Goal: Find specific page/section: Find specific page/section

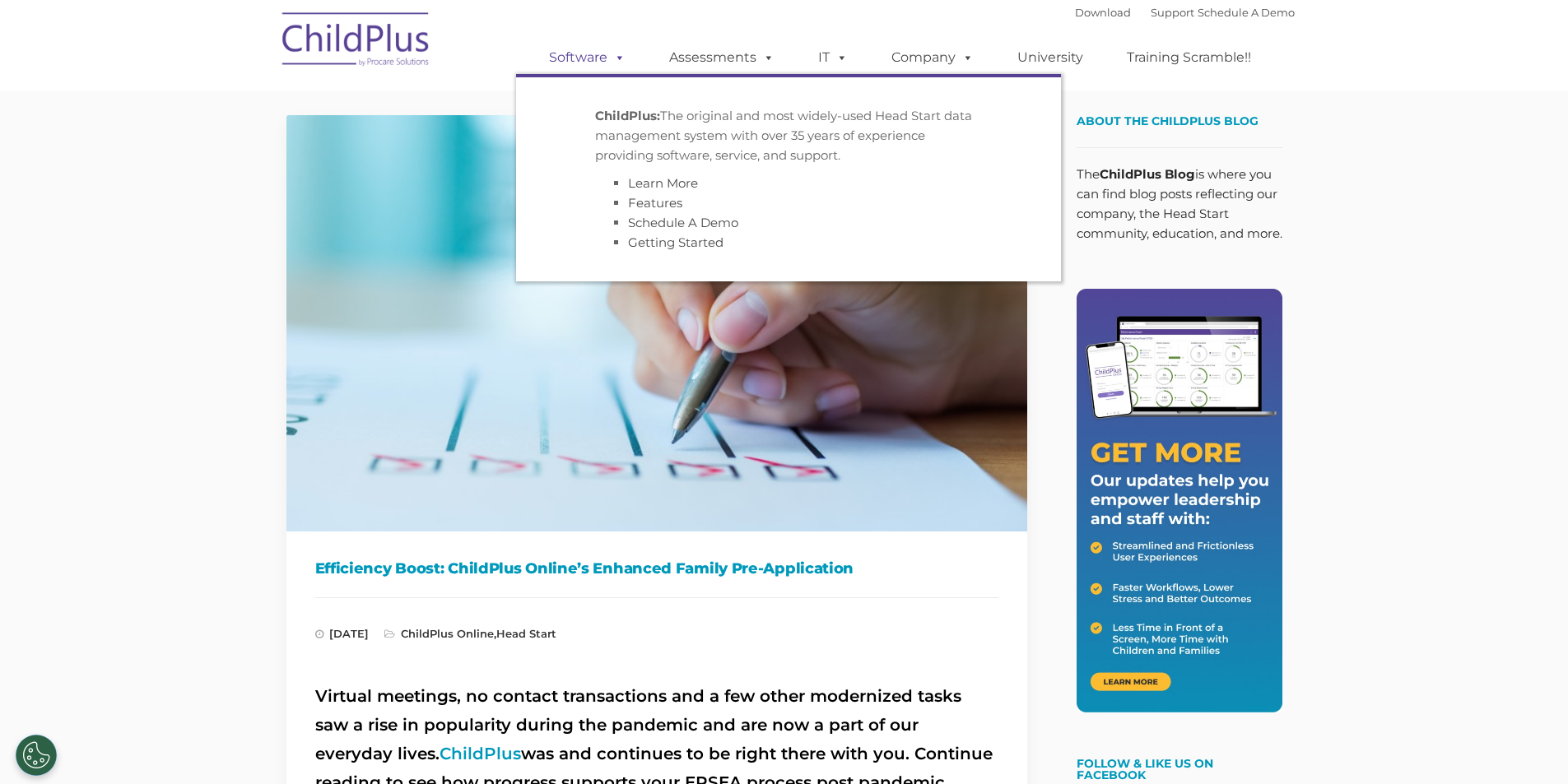
click at [616, 57] on span at bounding box center [616, 56] width 18 height 15
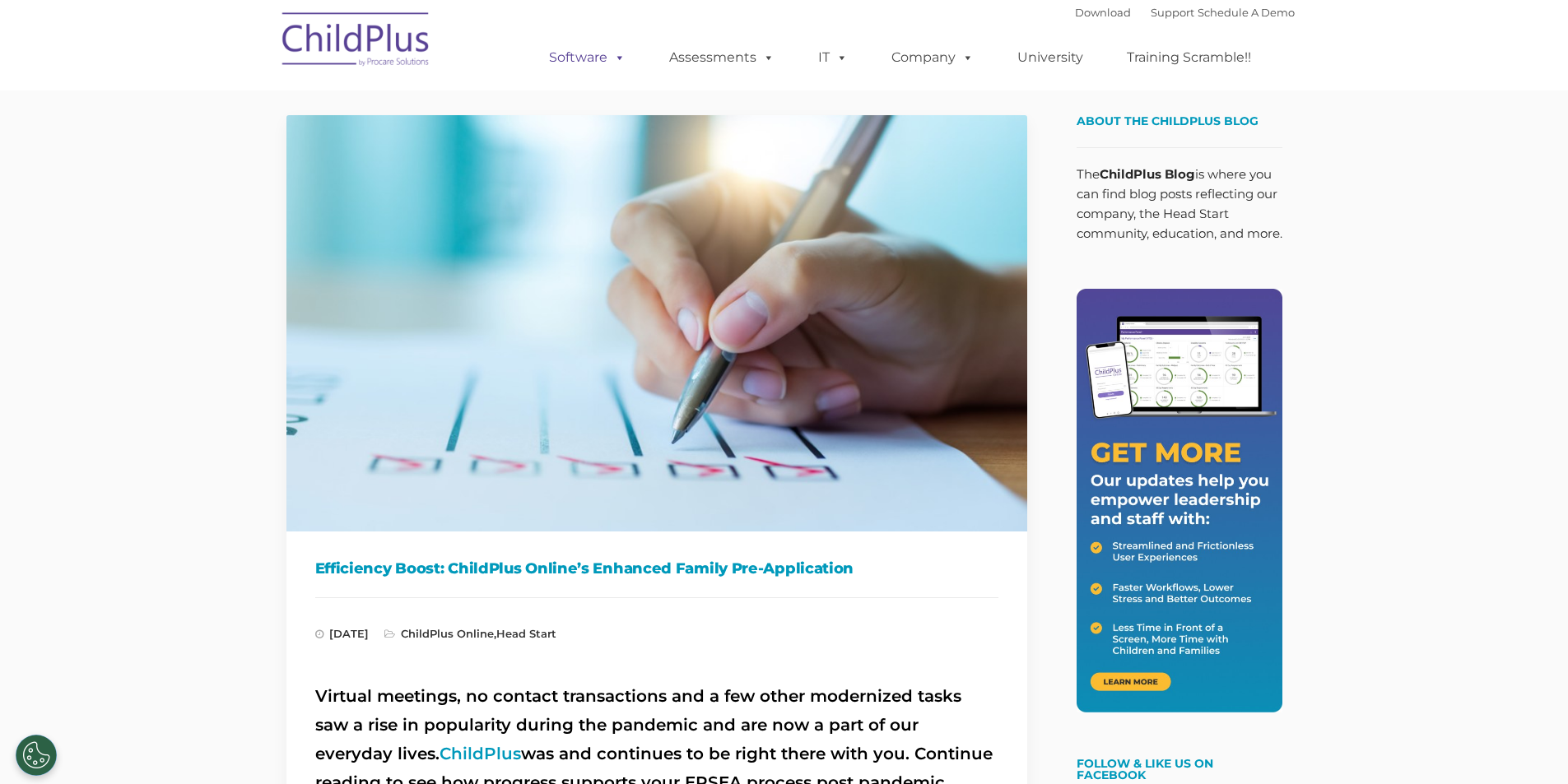
click at [616, 57] on span at bounding box center [616, 56] width 18 height 15
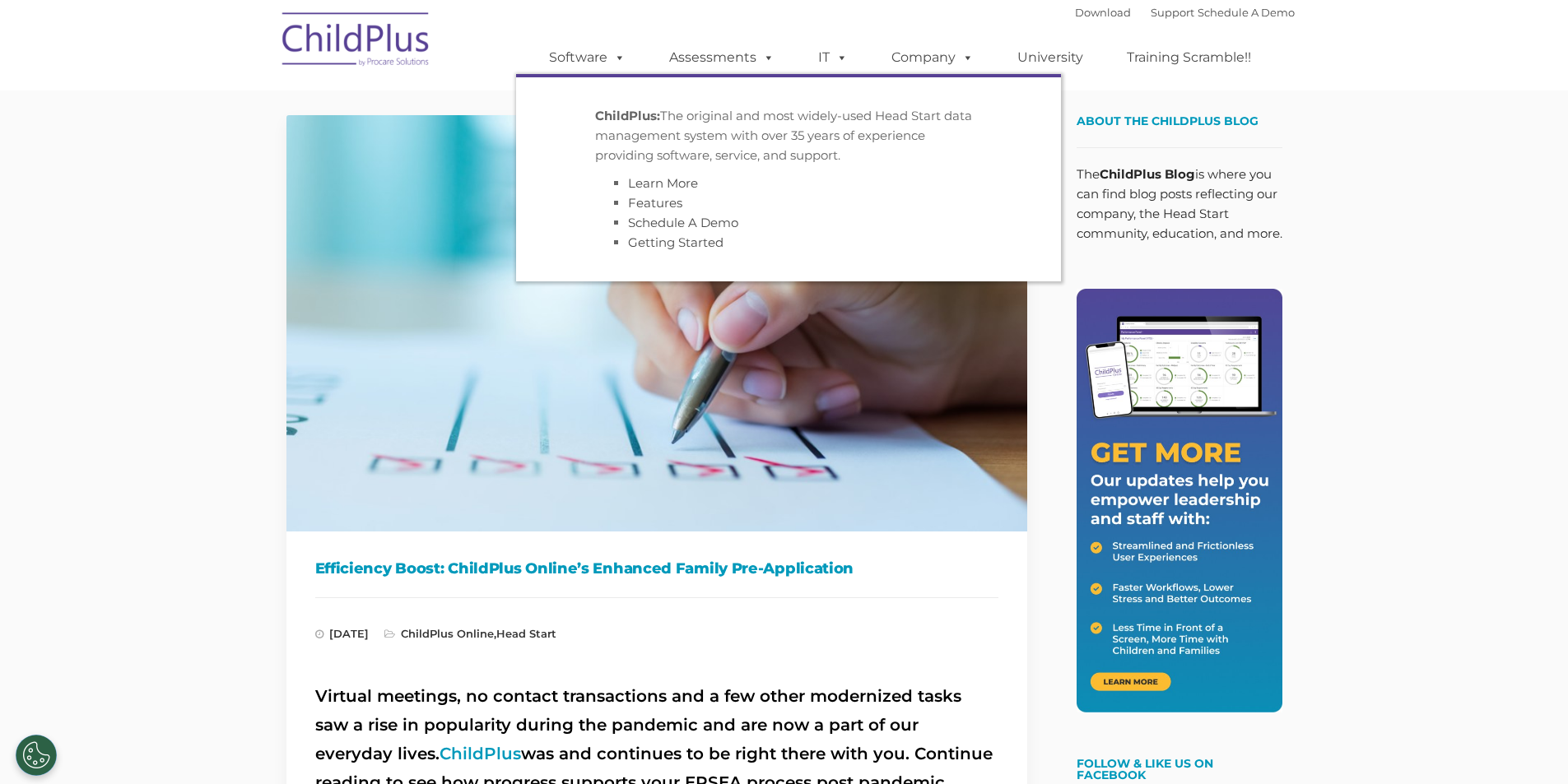
click at [1131, 222] on p "The ChildPlus Blog is where you can find blog posts reflecting our company, the…" at bounding box center [1179, 203] width 206 height 79
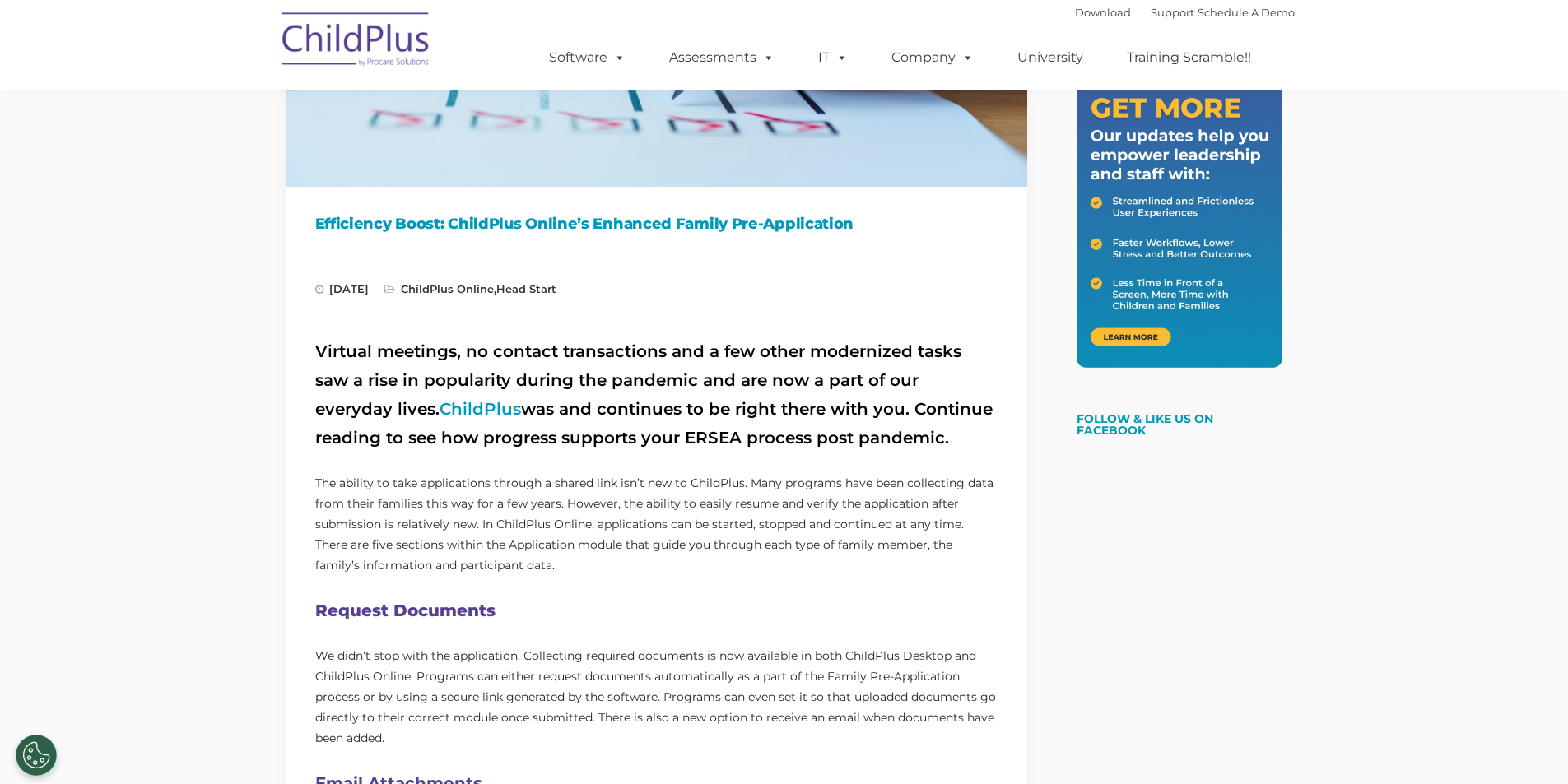
scroll to position [453, 0]
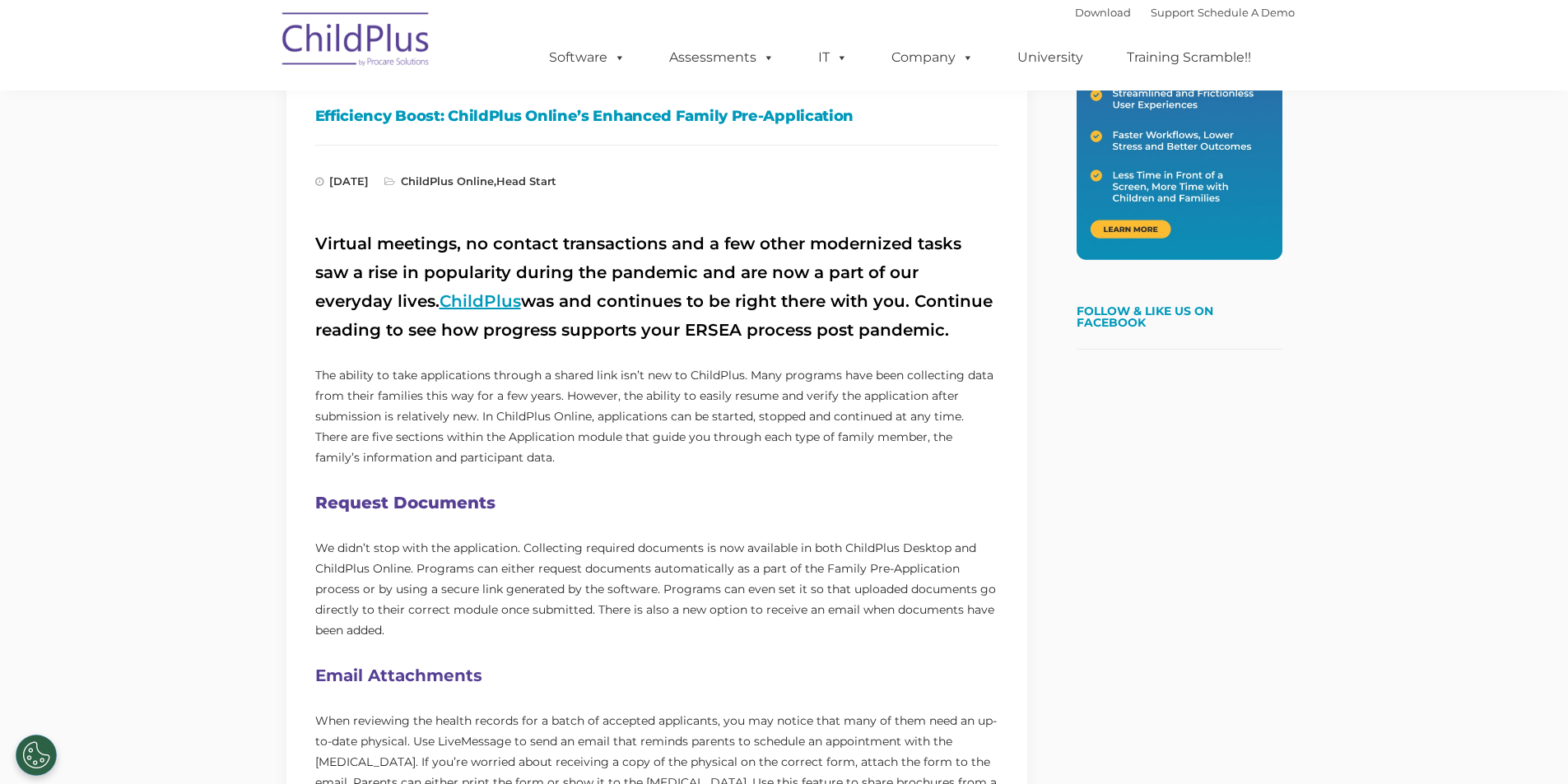
click at [439, 303] on link "ChildPlus" at bounding box center [480, 301] width 82 height 20
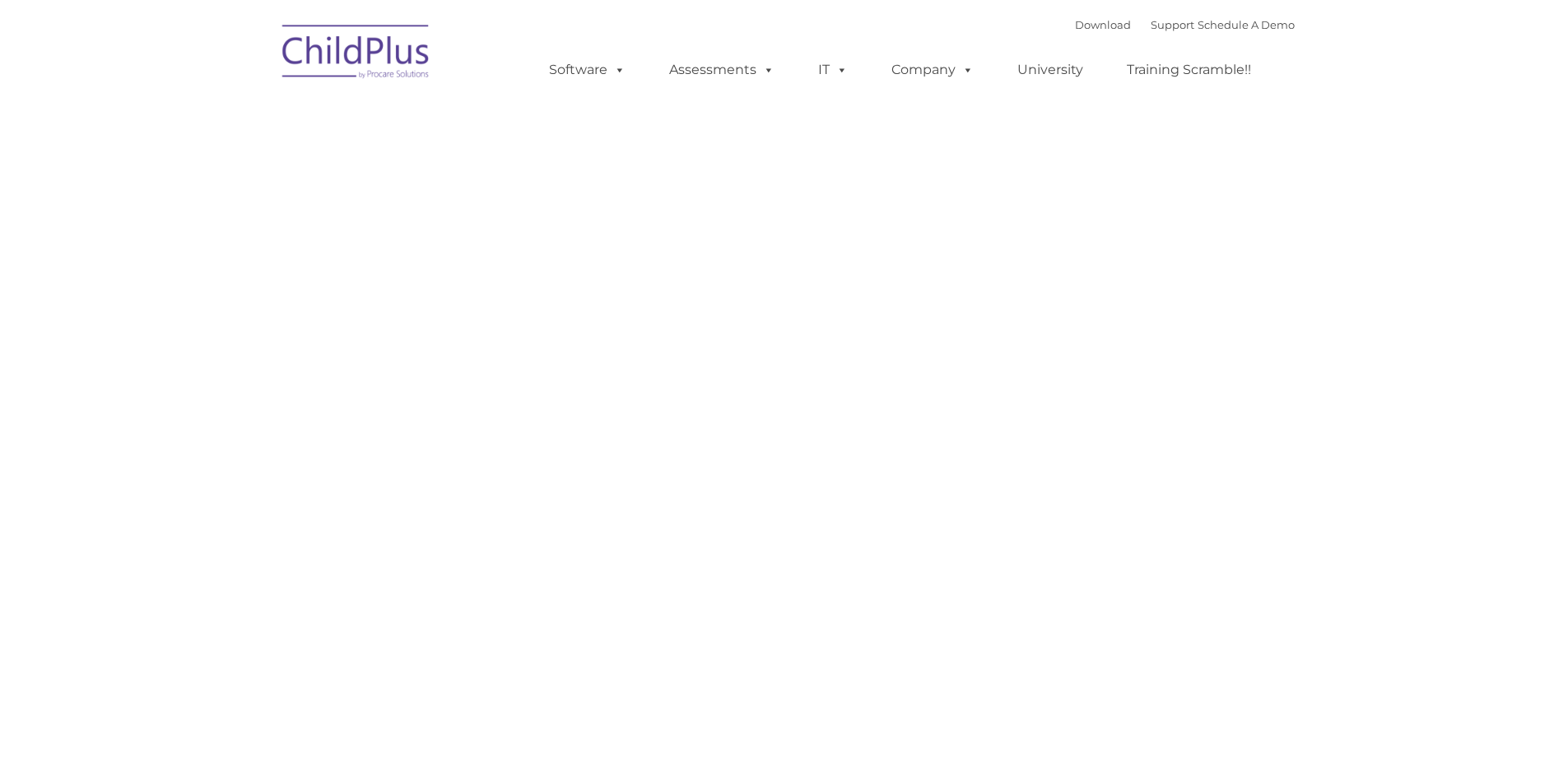
type input ""
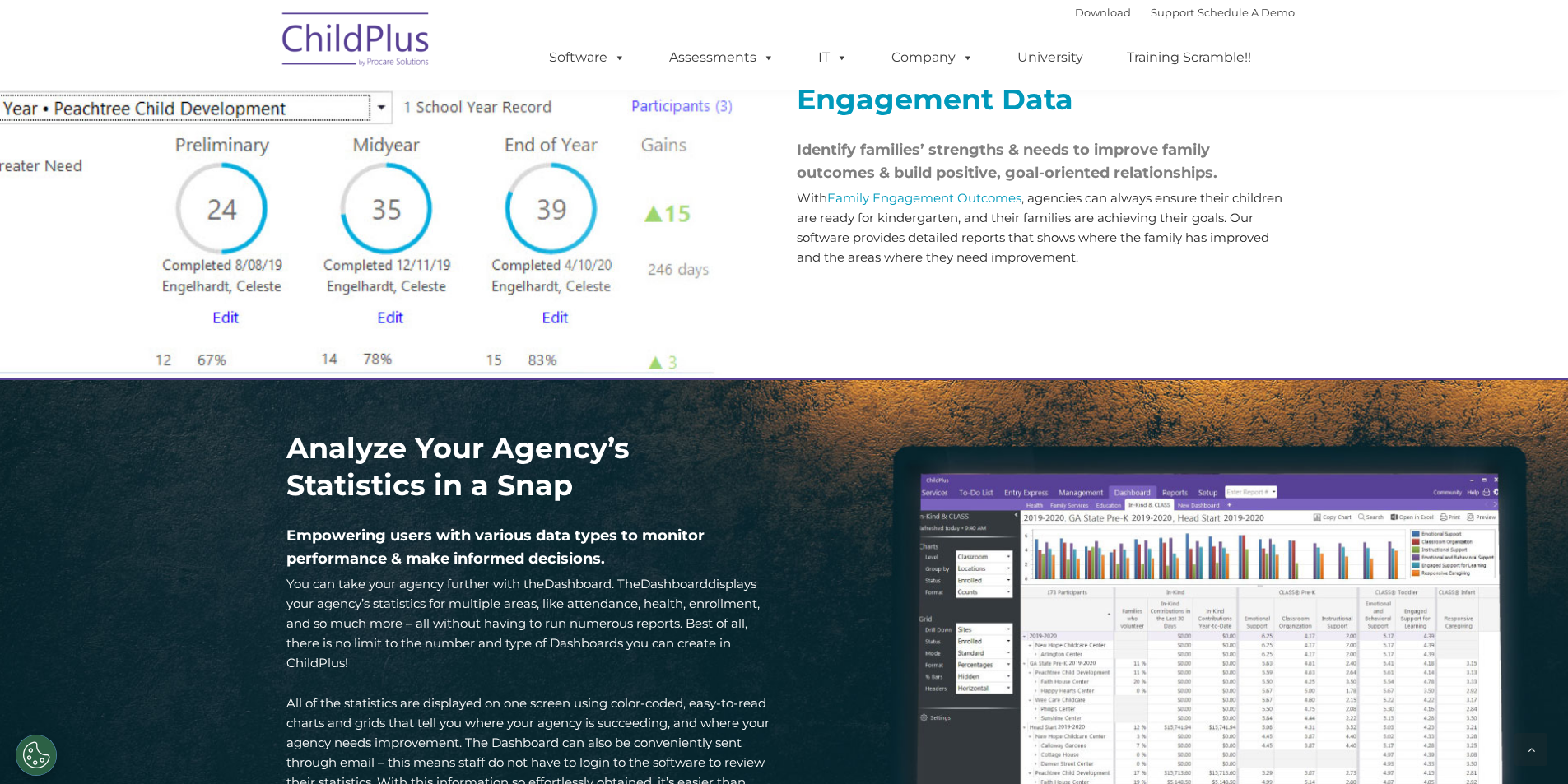
scroll to position [1994, 0]
